Goal: Task Accomplishment & Management: Complete application form

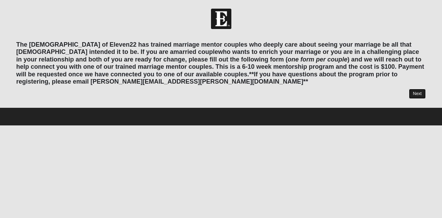
click at [416, 93] on link "Next" at bounding box center [417, 94] width 17 height 10
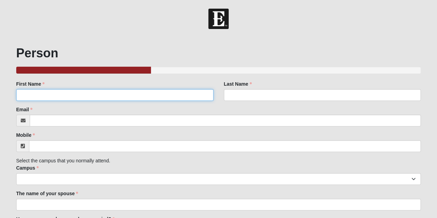
click at [41, 96] on input "First Name" at bounding box center [114, 95] width 197 height 12
type input "[PERSON_NAME]"
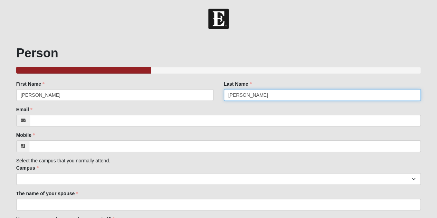
type input "[PERSON_NAME]"
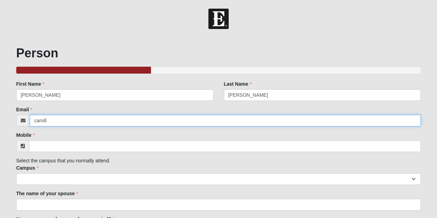
type input "[PERSON_NAME][EMAIL_ADDRESS][DOMAIN_NAME]"
type input "[PHONE_NUMBER]"
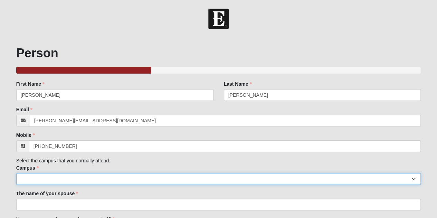
click at [50, 183] on select "Arlington Baymeadows Eleven22 Online [PERSON_NAME][GEOGRAPHIC_DATA] Jesup [GEOG…" at bounding box center [218, 179] width 405 height 12
select select "13"
click at [16, 173] on select "Arlington Baymeadows Eleven22 Online [PERSON_NAME][GEOGRAPHIC_DATA] Jesup [GEOG…" at bounding box center [218, 179] width 405 height 12
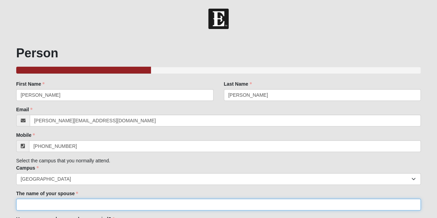
click at [55, 202] on input "The name of your spouse" at bounding box center [218, 205] width 405 height 12
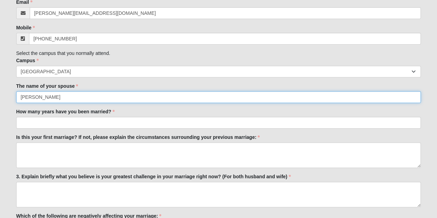
scroll to position [111, 0]
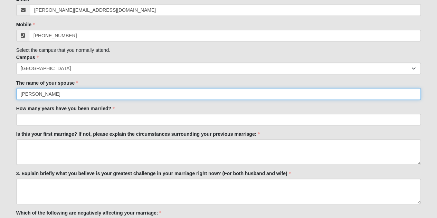
type input "[PERSON_NAME]"
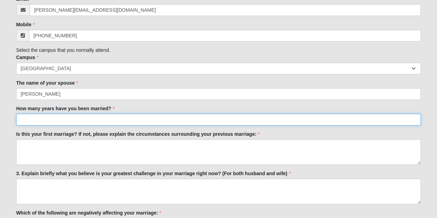
click at [35, 121] on input "How many years have you been married?" at bounding box center [218, 120] width 405 height 12
type input "1 year and 3 months"
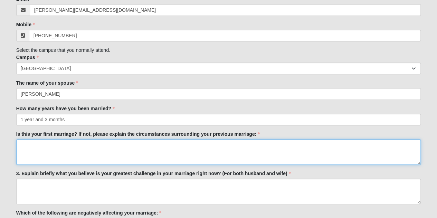
click at [37, 150] on textarea "Is this your first marriage? If not, please explain the circumstances surroundi…" at bounding box center [218, 152] width 405 height 26
type textarea "N"
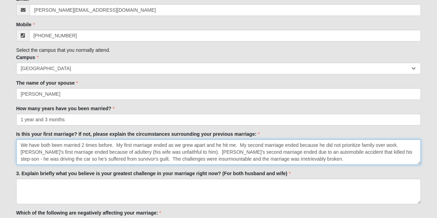
type textarea "We have both been married 2 times before. My first marriage ended as we grew ap…"
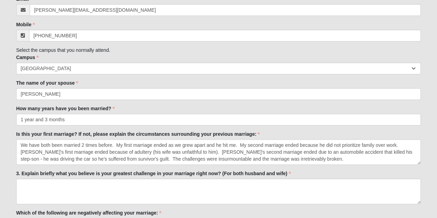
click at [437, 215] on form "Hello [PERSON_NAME] My Account Log Out Marriage Mentor Program Events Marriage …" at bounding box center [218, 220] width 437 height 645
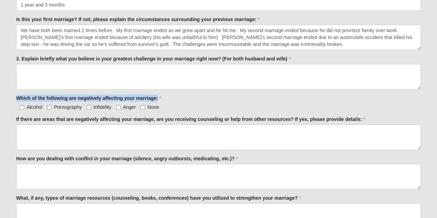
scroll to position [191, 0]
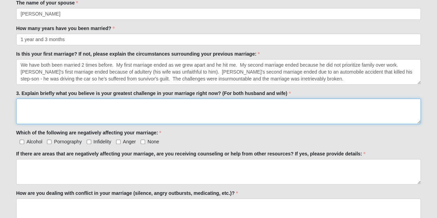
click at [85, 121] on textarea "3. Explain briefly what you believe is your greatest challenge in your marriage…" at bounding box center [218, 111] width 405 height 26
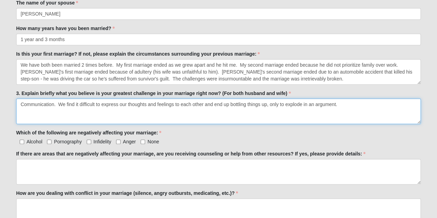
type textarea "Communication. We find it difficult to express our thoughts and feelings to eac…"
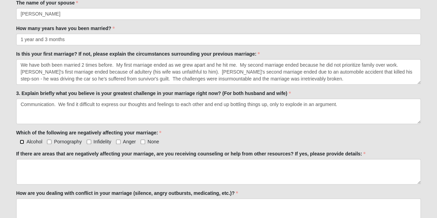
click at [22, 141] on input "Alcohol" at bounding box center [22, 142] width 4 height 4
checkbox input "true"
click at [113, 139] on div "Alcohol Pornography Infidelity Anger None Which of the following are negatively…" at bounding box center [218, 141] width 405 height 7
click at [120, 142] on input "Anger" at bounding box center [118, 142] width 4 height 4
checkbox input "true"
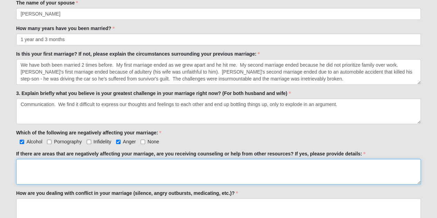
click at [56, 166] on textarea "If there are areas that are negatively affecting your marriage, are you receivi…" at bounding box center [218, 172] width 405 height 26
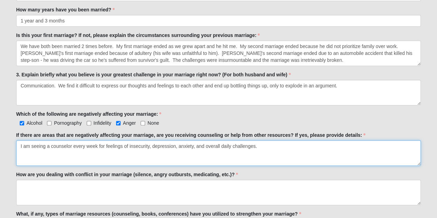
scroll to position [225, 0]
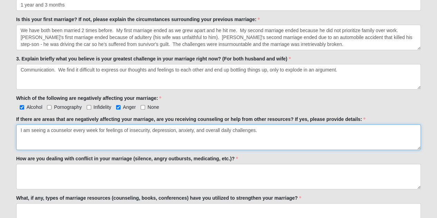
type textarea "I am seeing a counselor every week for feelings of insecurity, depression, anxi…"
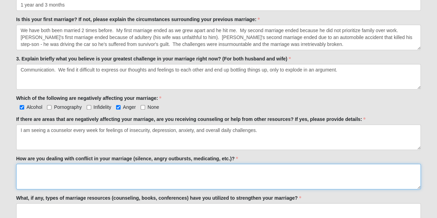
click at [95, 173] on textarea "How are you dealing with conflict in your marriage (silence, angry outbursts, m…" at bounding box center [218, 177] width 405 height 26
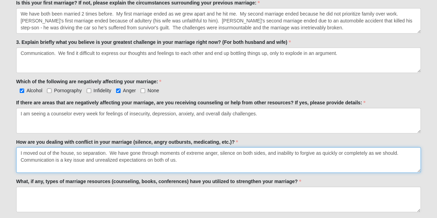
scroll to position [276, 0]
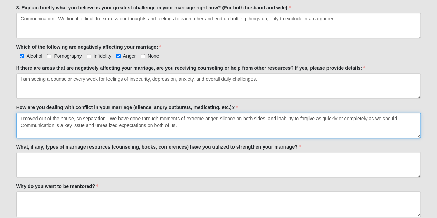
type textarea "I moved out of the house, so separation. We have gone through moments of extrem…"
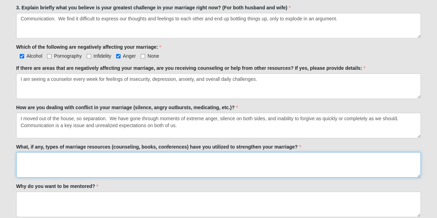
click at [169, 161] on textarea "What, if any, types of marriage resources (counseling, books, conferences) have…" at bounding box center [218, 165] width 405 height 26
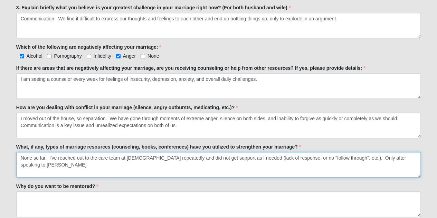
click at [347, 155] on textarea "None so far. I've reached out to the care team at [DEMOGRAPHIC_DATA] repeatedly…" at bounding box center [218, 165] width 405 height 26
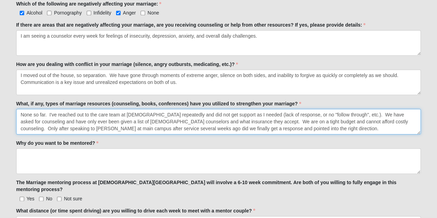
scroll to position [345, 0]
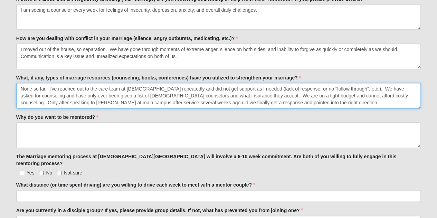
type textarea "None so far. I've reached out to the care team at [DEMOGRAPHIC_DATA] repeatedly…"
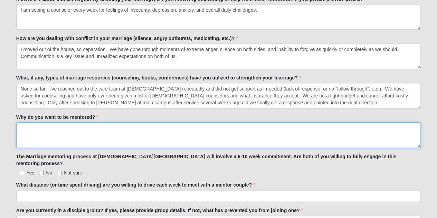
click at [48, 136] on textarea "Why do you want to be mentored?" at bounding box center [218, 135] width 405 height 26
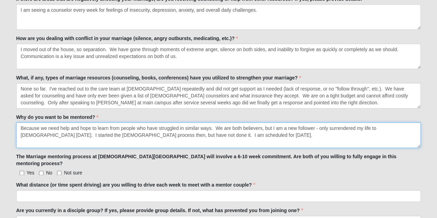
type textarea "Because we need help and hope to learn from people who have struggled in simila…"
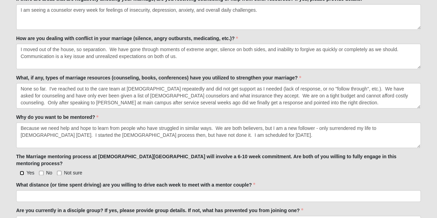
click at [22, 171] on input "Yes" at bounding box center [22, 173] width 4 height 4
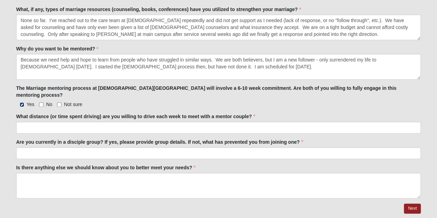
scroll to position [415, 0]
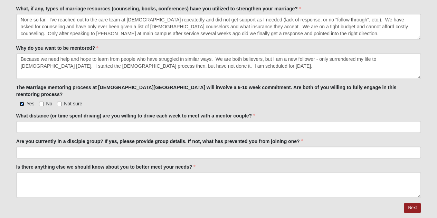
click at [20, 102] on input "Yes" at bounding box center [22, 104] width 4 height 4
checkbox input "true"
drag, startPoint x: 24, startPoint y: 112, endPoint x: 41, endPoint y: 131, distance: 25.2
click at [24, 112] on div "What distance (or time spent driving) are you willing to drive each week to mee…" at bounding box center [218, 122] width 405 height 20
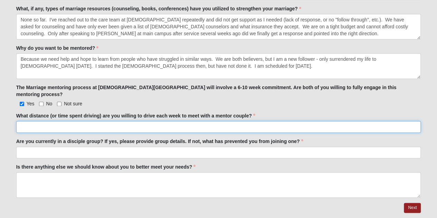
click at [39, 121] on input "What distance (or time spent driving) are you willing to drive each week to mee…" at bounding box center [218, 127] width 405 height 12
type input "We are willing to go wherever it takes to get guidance and support."
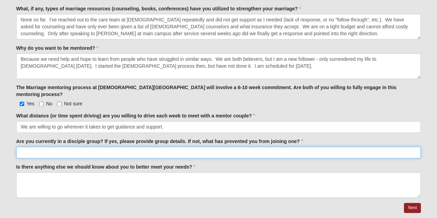
click at [21, 146] on input "Are you currently in a disciple group? If yes, please provide group details. If…" at bounding box center [218, 152] width 405 height 12
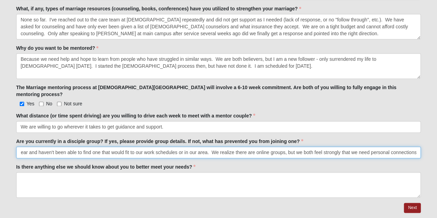
scroll to position [0, 140]
type input "No. Neither of us are in a group, but we have looked for over a year and haven'…"
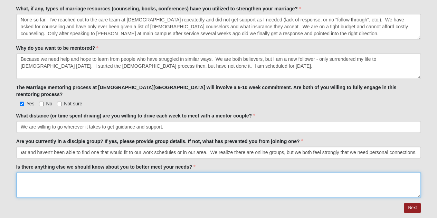
scroll to position [0, 0]
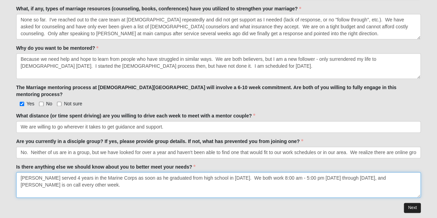
type textarea "[PERSON_NAME] served 4 years in the Marine Corps as soon as he graduated from h…"
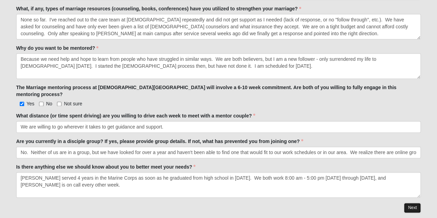
click at [410, 203] on link "Next" at bounding box center [412, 208] width 17 height 10
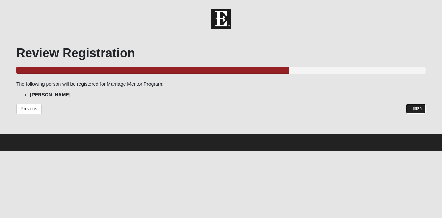
click at [417, 108] on link "Finish" at bounding box center [416, 109] width 20 height 10
